Goal: Task Accomplishment & Management: Use online tool/utility

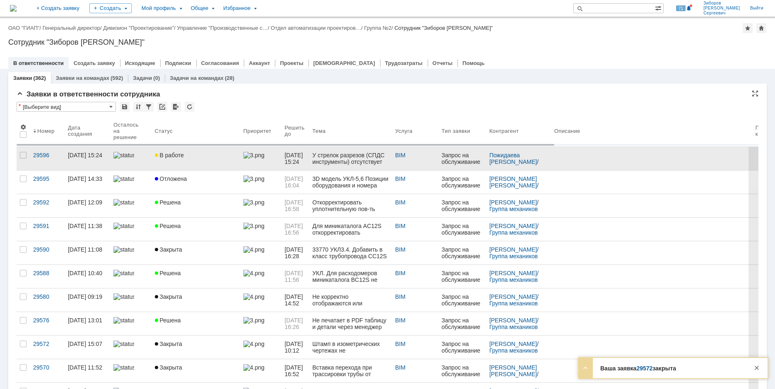
click at [183, 158] on link "В работе" at bounding box center [195, 158] width 89 height 23
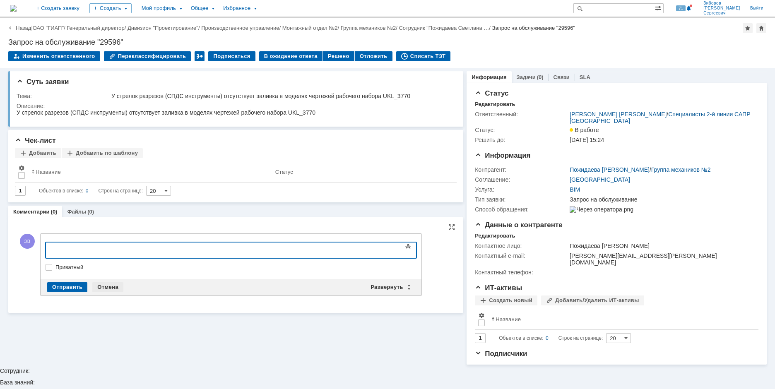
click at [106, 285] on div "Отмена" at bounding box center [107, 287] width 31 height 10
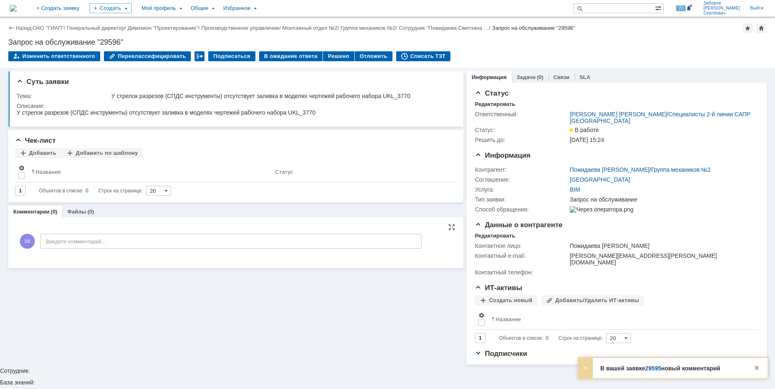
click at [653, 367] on link "29595" at bounding box center [653, 368] width 16 height 7
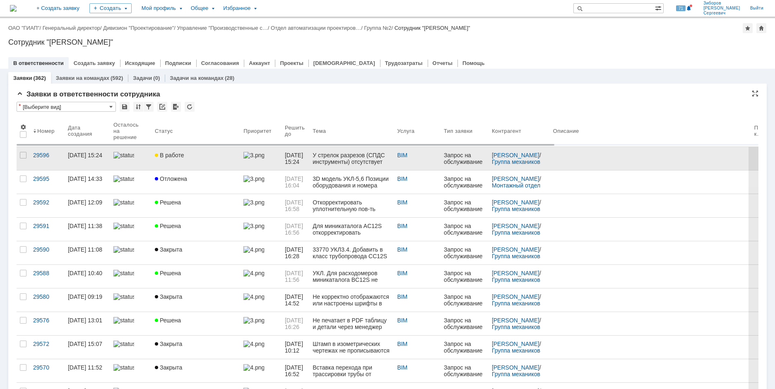
click at [171, 151] on link "В работе" at bounding box center [195, 158] width 89 height 23
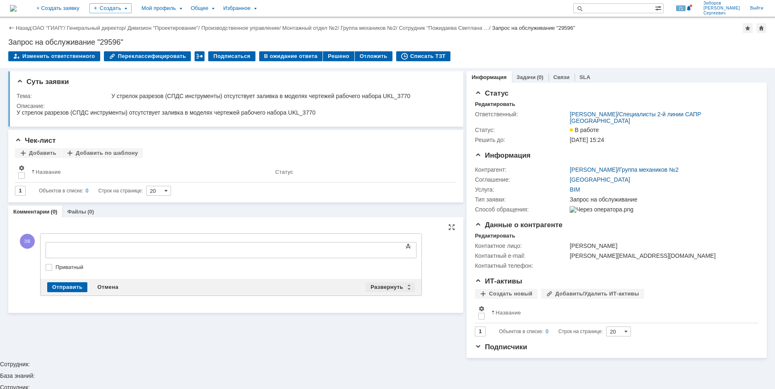
click at [381, 286] on div "Развернуть" at bounding box center [389, 287] width 49 height 10
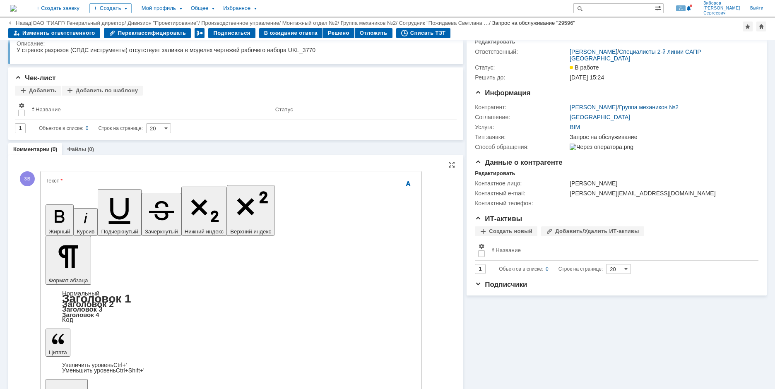
scroll to position [34, 0]
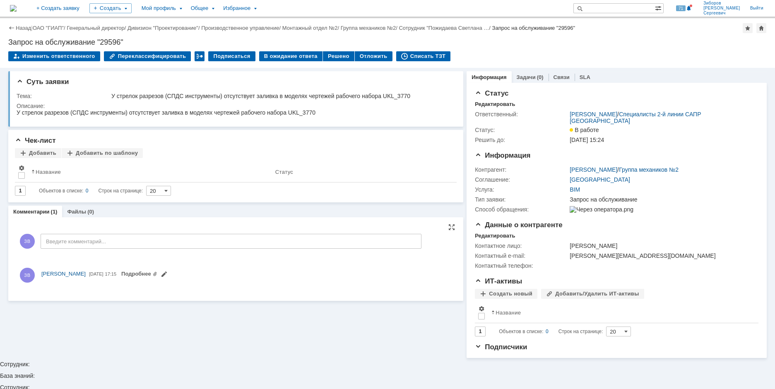
scroll to position [0, 0]
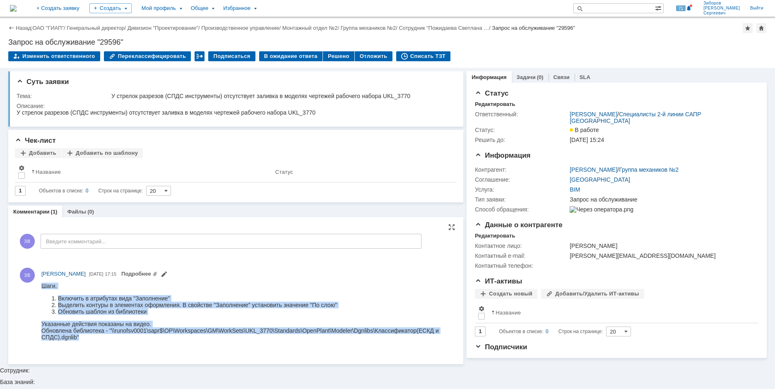
drag, startPoint x: 42, startPoint y: 285, endPoint x: 106, endPoint y: 351, distance: 92.5
click at [106, 340] on html "Шаги. Включить в атрибутах вида "Заполнение" Выделить контуры в элементах оформ…" at bounding box center [246, 311] width 410 height 58
copy body "Шаги. Включить в атрибутах вида "Заполнение" Выделить контуры в элементах оформ…"
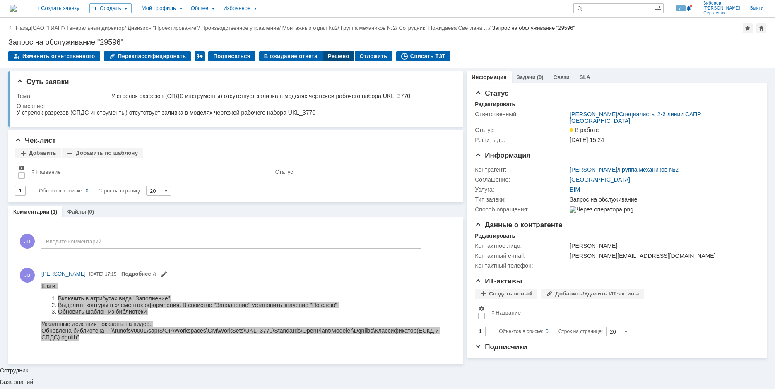
click at [326, 57] on div "Решено" at bounding box center [338, 56] width 31 height 10
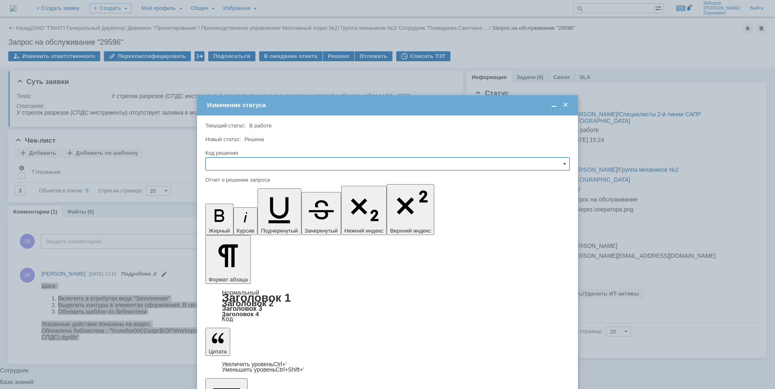
click at [231, 162] on input "text" at bounding box center [387, 163] width 364 height 13
click at [223, 221] on span "Решено" at bounding box center [387, 220] width 353 height 7
type input "Решено"
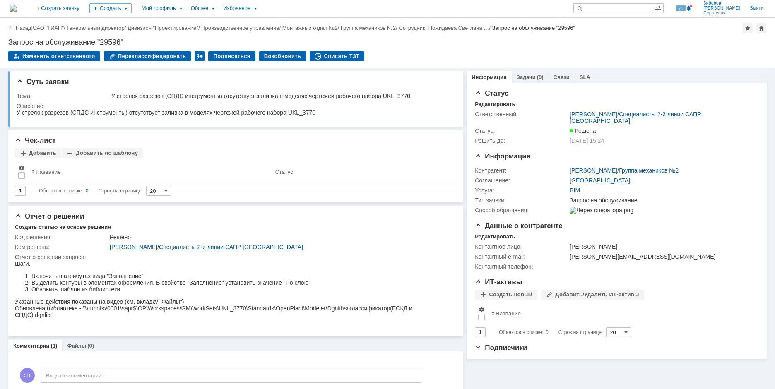
click at [79, 345] on link "Файлы" at bounding box center [76, 346] width 19 height 6
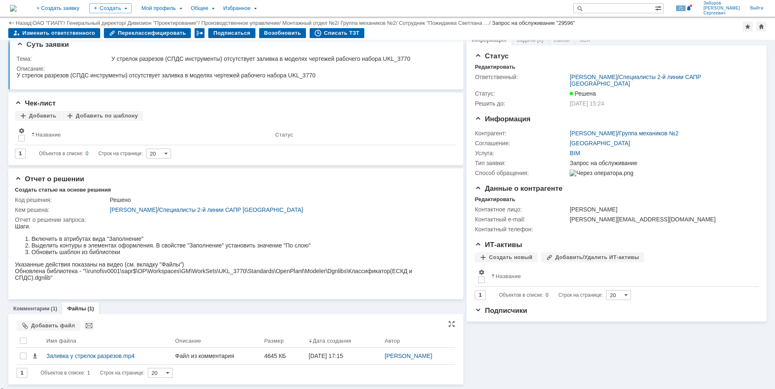
scroll to position [9, 0]
click at [39, 308] on link "Комментарии" at bounding box center [31, 309] width 36 height 6
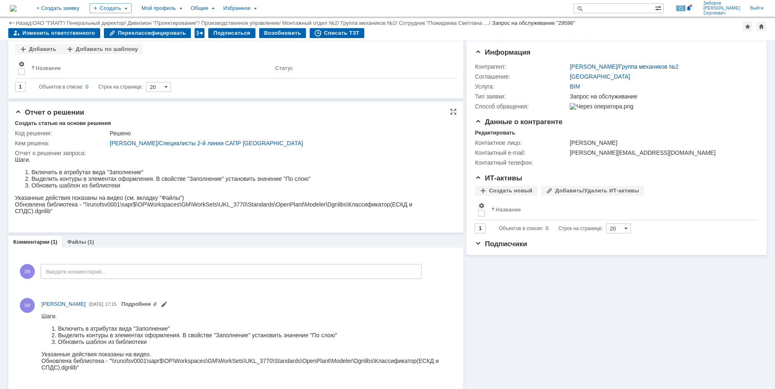
scroll to position [85, 0]
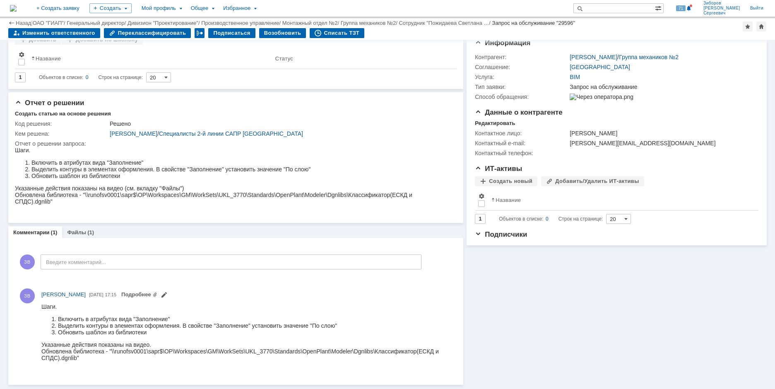
click at [17, 5] on img at bounding box center [13, 8] width 7 height 7
